Goal: Transaction & Acquisition: Purchase product/service

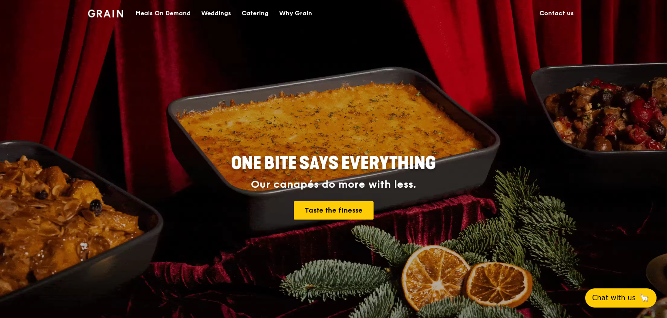
click at [174, 11] on div "Meals On Demand" at bounding box center [162, 13] width 55 height 26
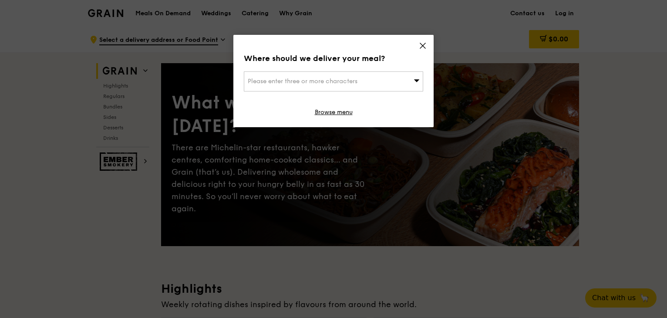
click at [421, 44] on icon at bounding box center [422, 45] width 5 height 5
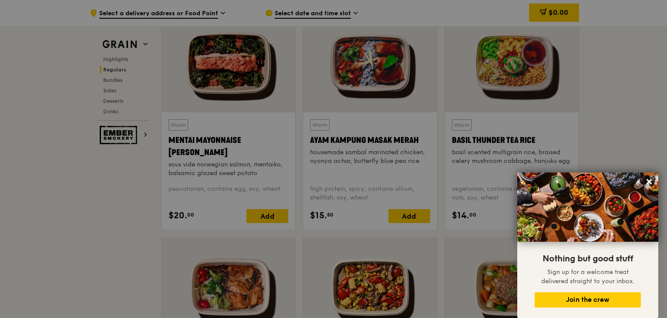
scroll to position [958, 0]
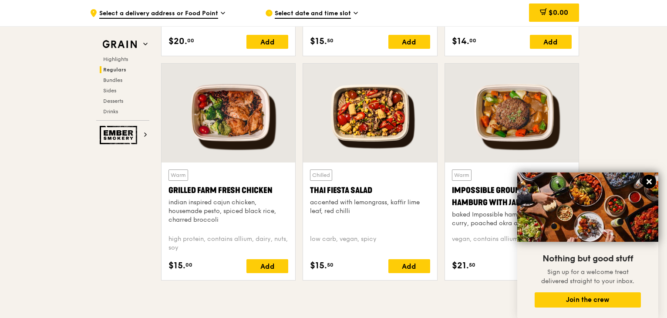
click at [651, 183] on icon at bounding box center [648, 181] width 5 height 5
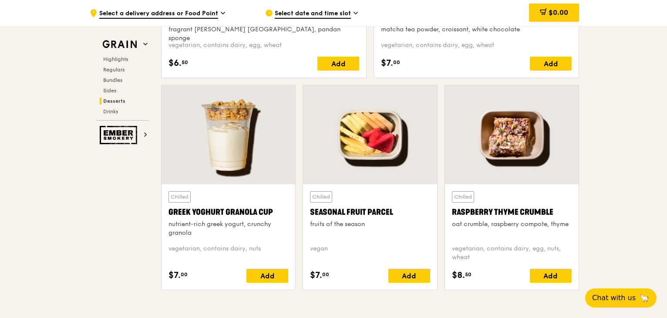
scroll to position [2777, 0]
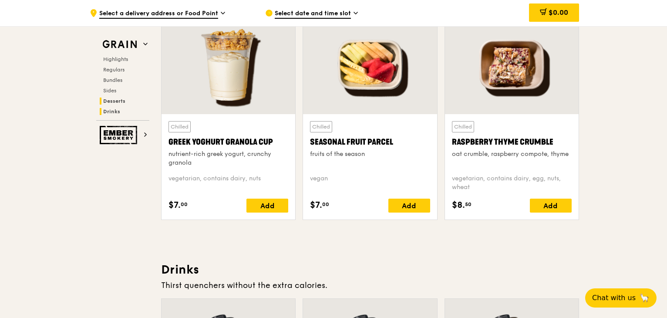
click at [118, 111] on span "Drinks" at bounding box center [111, 111] width 17 height 6
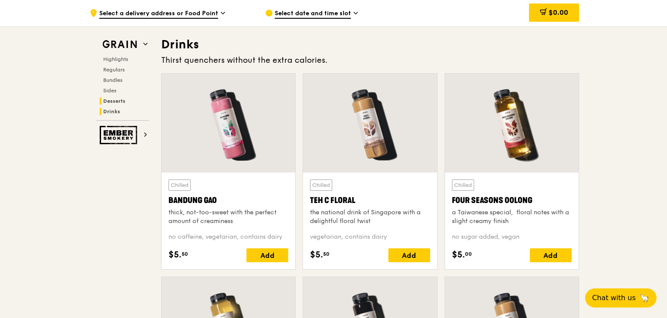
click at [122, 101] on span "Desserts" at bounding box center [114, 101] width 22 height 6
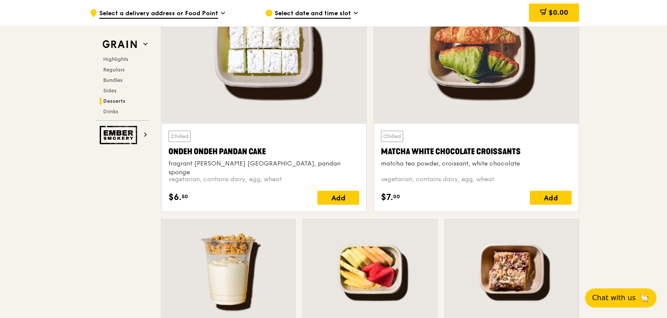
scroll to position [2472, 0]
